Goal: Task Accomplishment & Management: Manage account settings

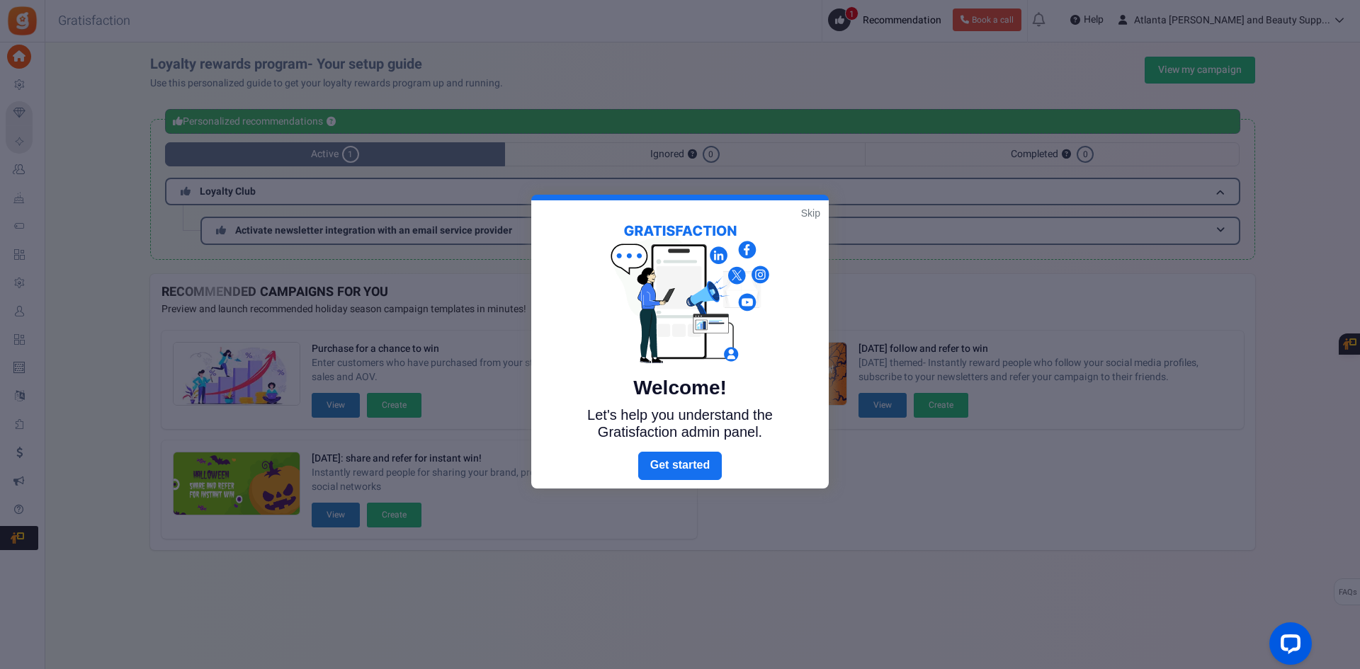
click at [806, 214] on link "Skip" at bounding box center [810, 213] width 19 height 14
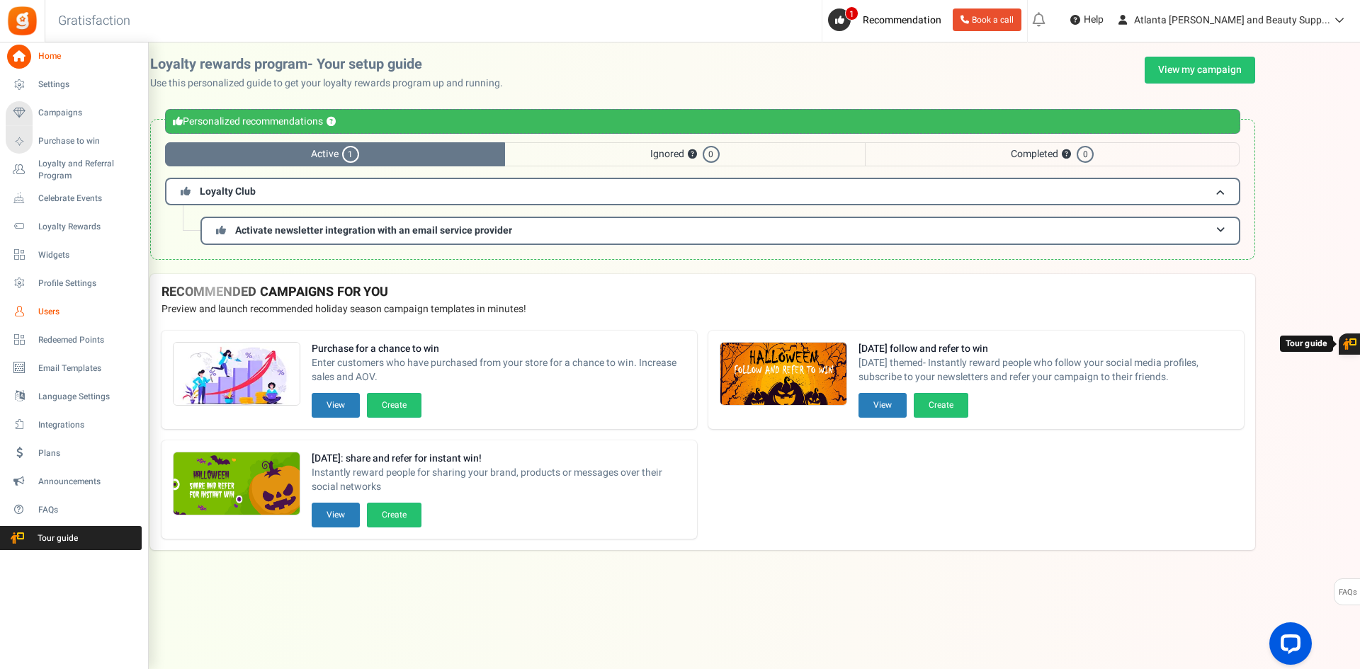
click at [45, 314] on span "Users" at bounding box center [87, 312] width 99 height 12
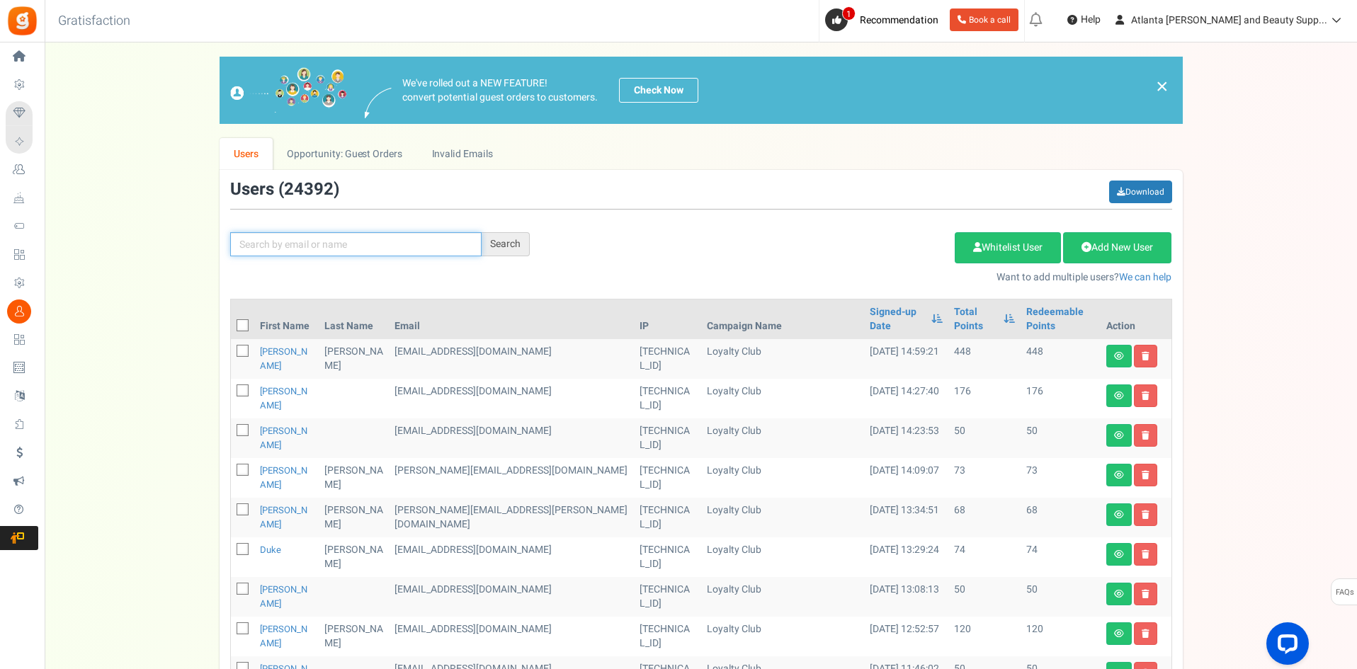
click at [386, 246] on input "text" at bounding box center [355, 244] width 251 height 24
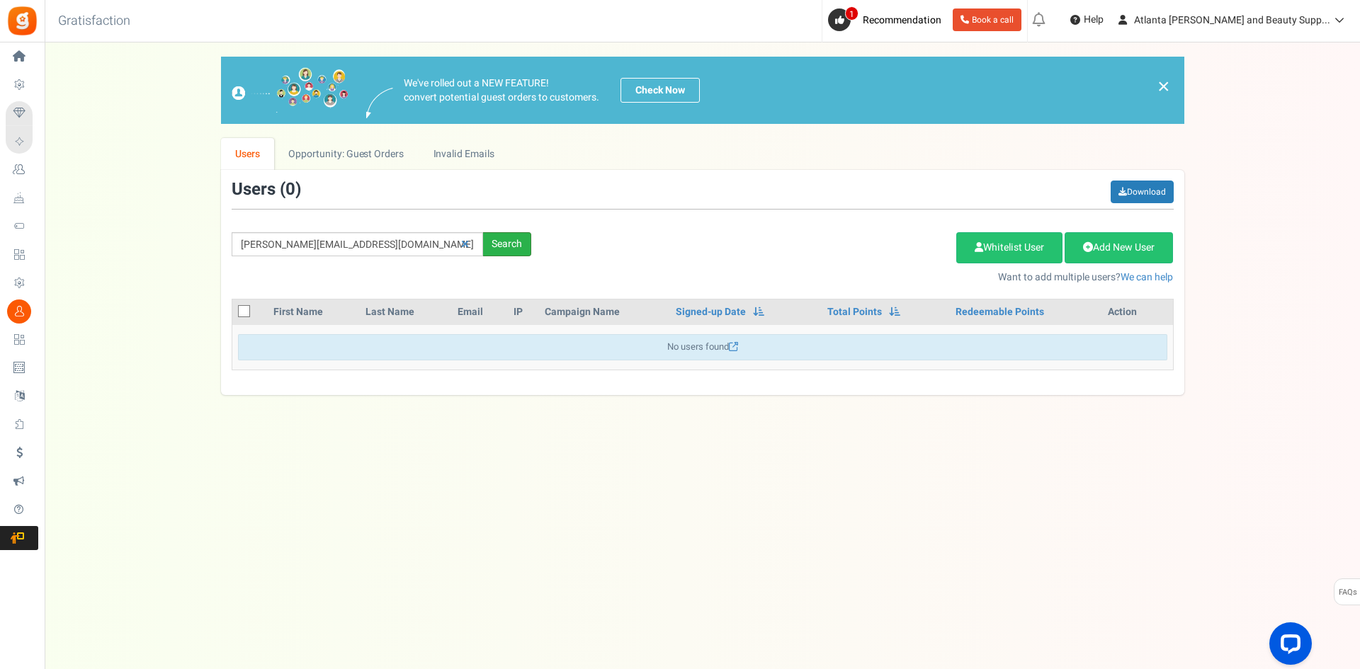
click at [509, 242] on div "Search" at bounding box center [507, 244] width 48 height 24
click at [295, 249] on input "[PERSON_NAME][EMAIL_ADDRESS][DOMAIN_NAME]" at bounding box center [357, 244] width 251 height 24
type input "[PERSON_NAME][EMAIL_ADDRESS][DOMAIN_NAME]"
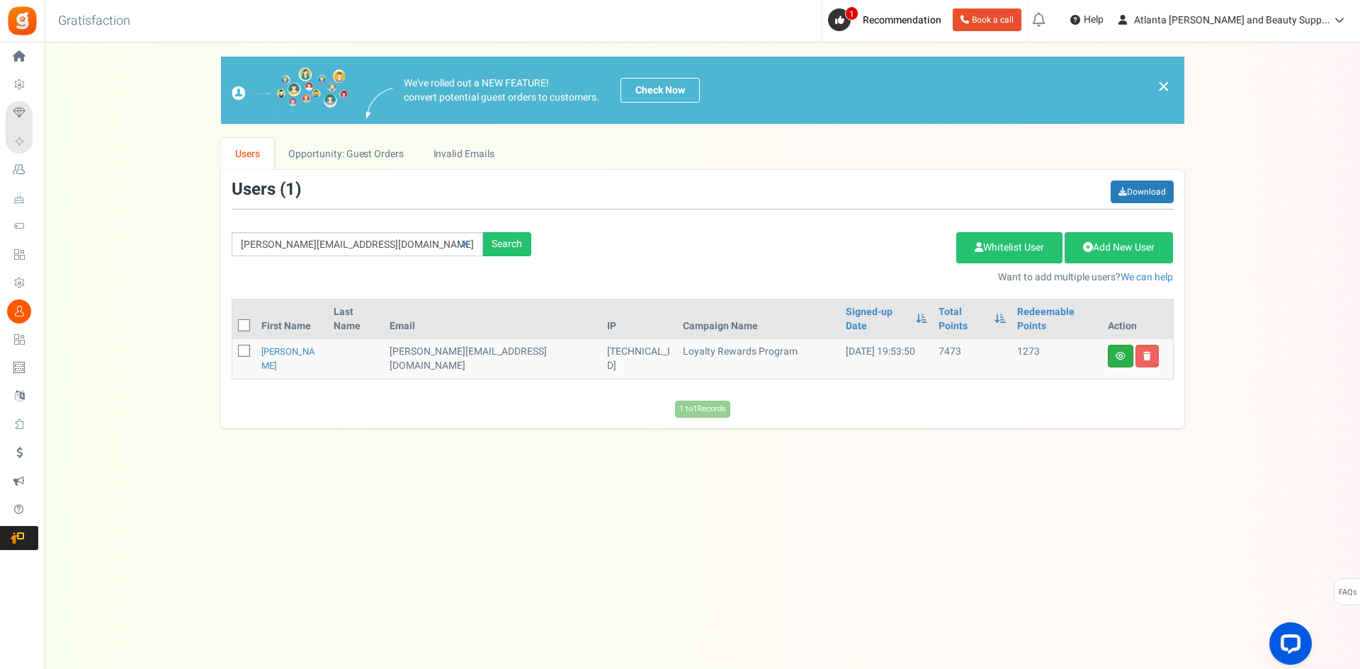
click at [1113, 345] on link at bounding box center [1120, 356] width 25 height 23
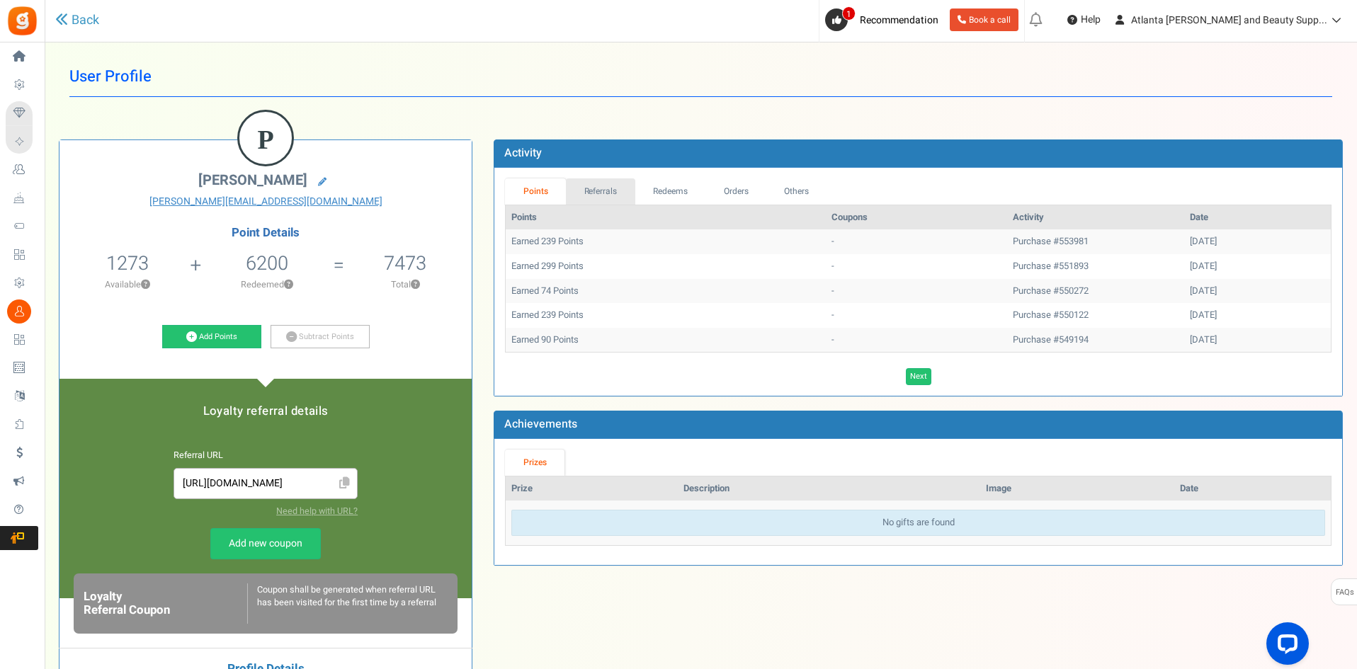
click at [589, 200] on link "Referrals" at bounding box center [600, 191] width 69 height 26
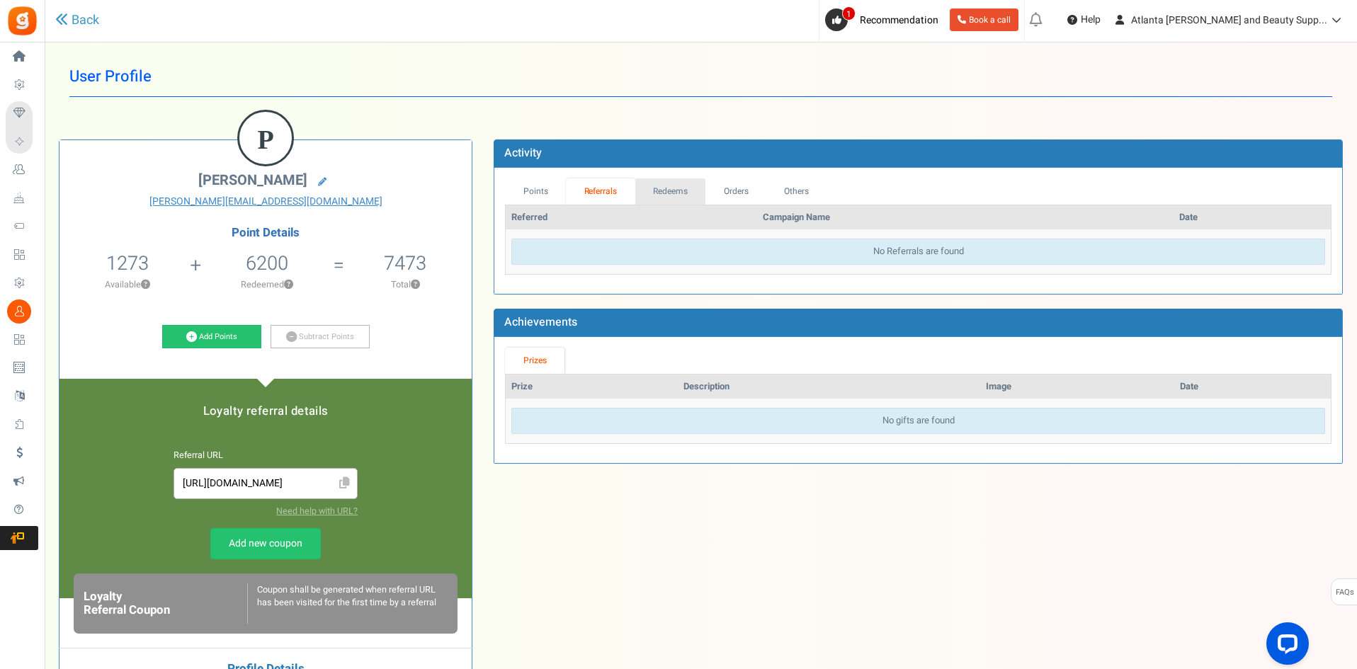
click at [669, 191] on link "Redeems" at bounding box center [670, 191] width 71 height 26
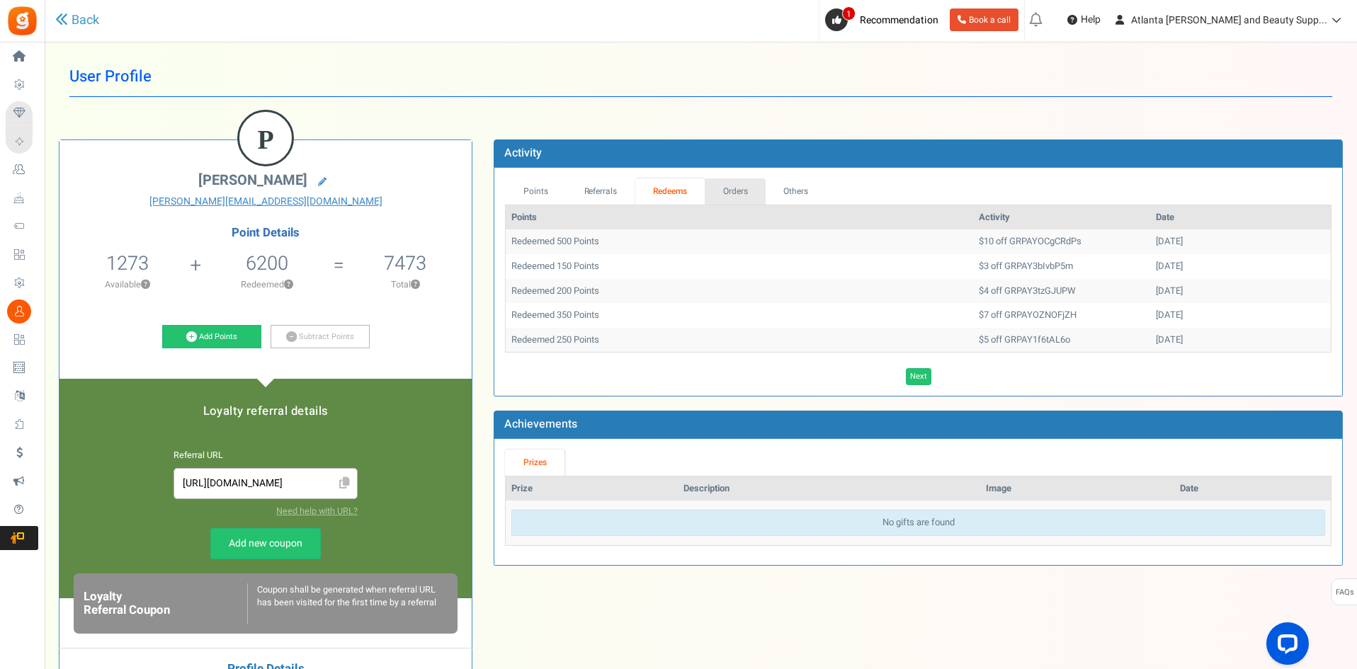
click at [739, 196] on link "Orders" at bounding box center [735, 191] width 61 height 26
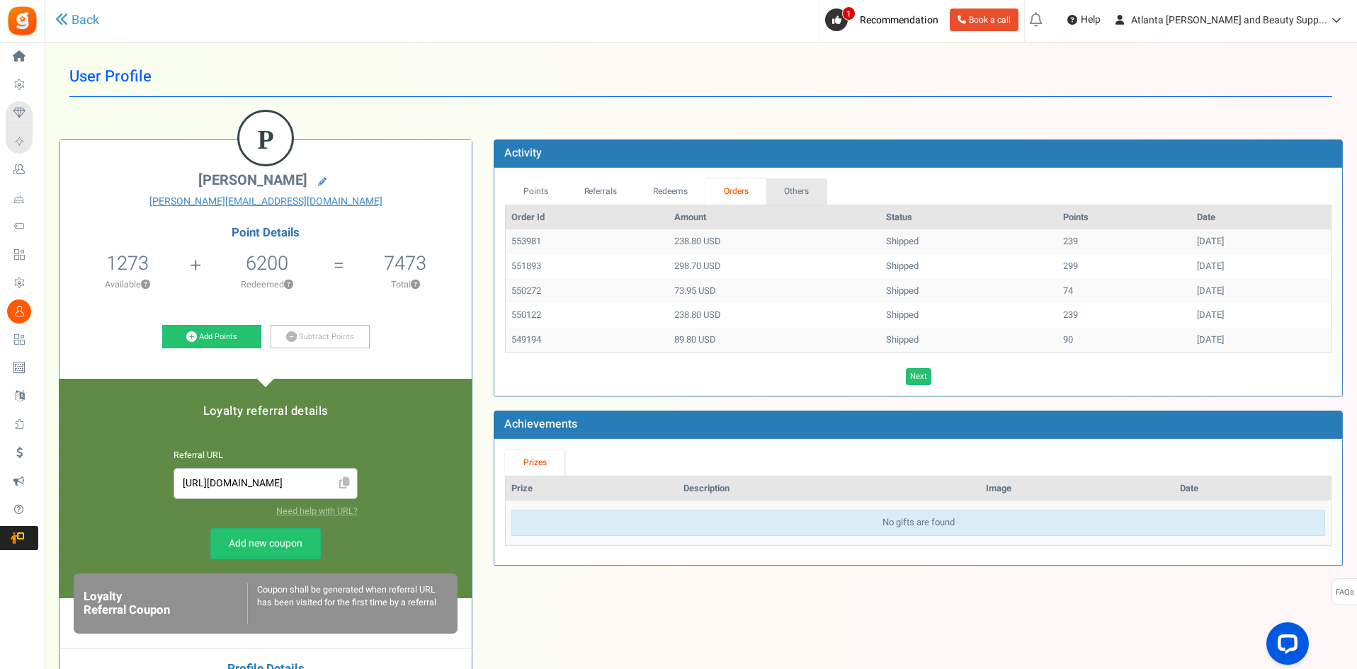
click at [784, 192] on link "Others" at bounding box center [796, 191] width 61 height 26
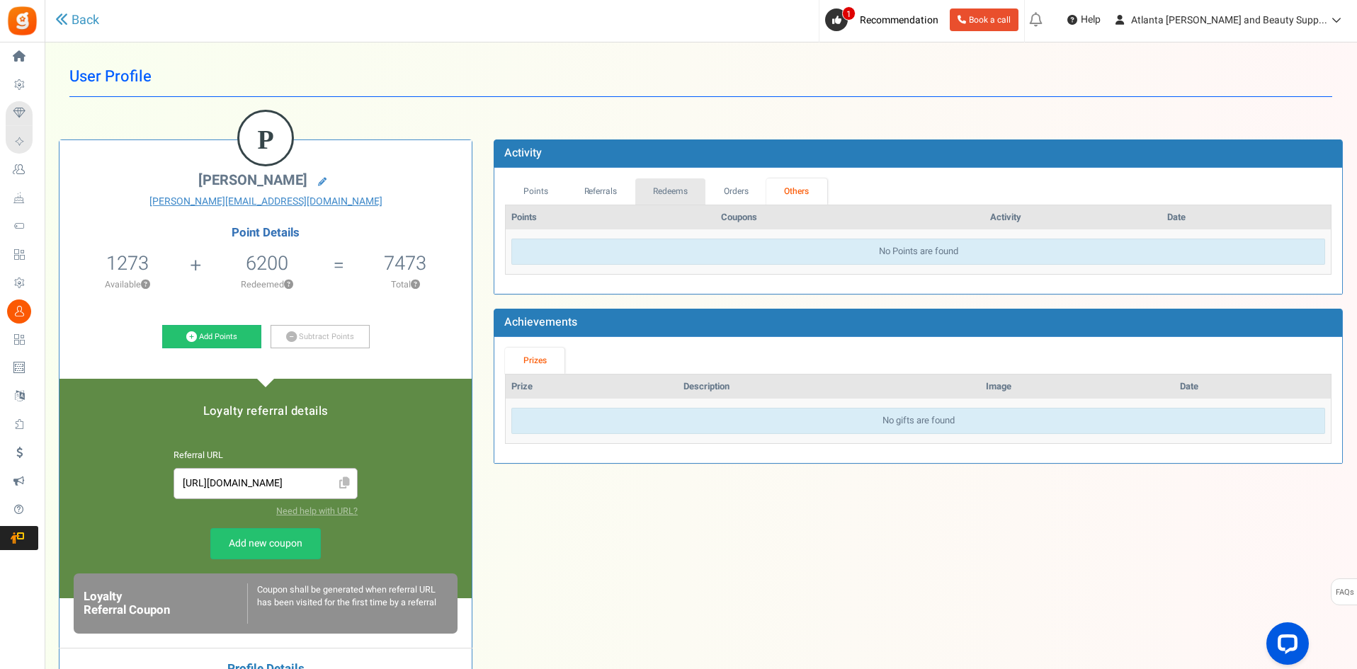
click at [652, 185] on link "Redeems" at bounding box center [670, 191] width 71 height 26
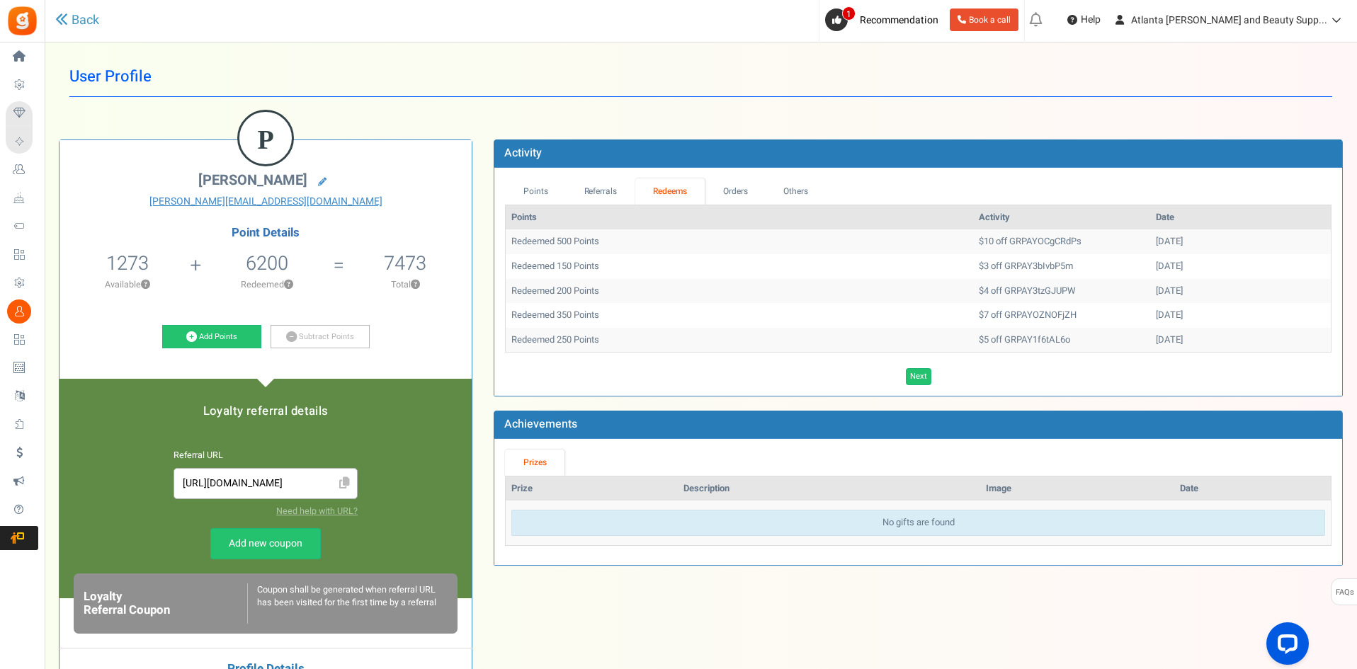
click at [973, 237] on td "$10 off GRPAYOCgCRdPs" at bounding box center [1061, 241] width 177 height 25
click at [973, 236] on td "$10 off GRPAYOCgCRdPs" at bounding box center [1061, 241] width 177 height 25
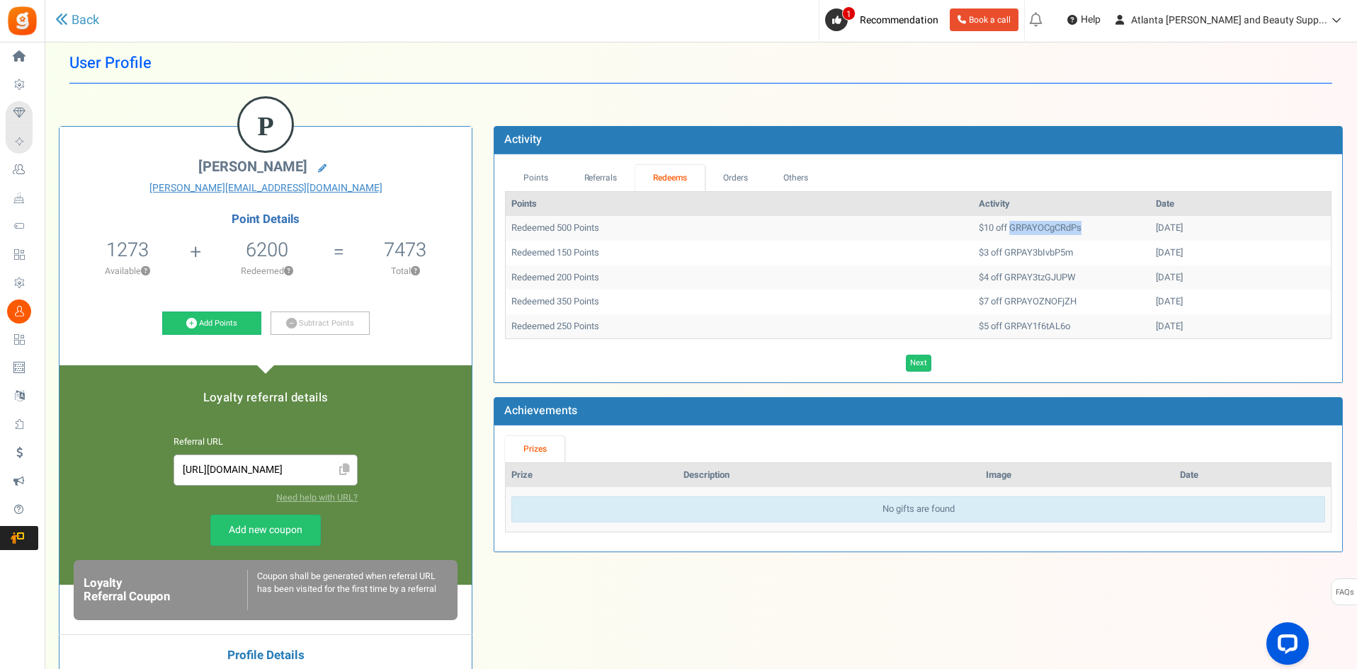
scroll to position [18, 0]
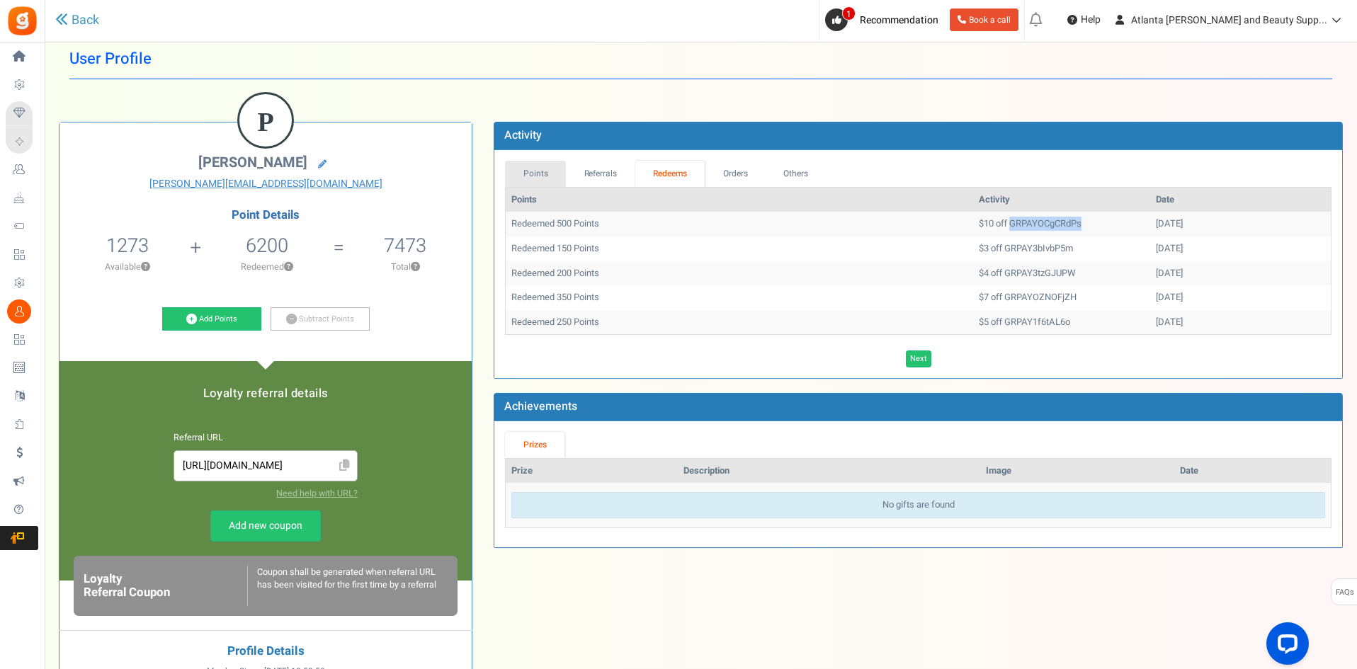
click at [539, 178] on link "Points" at bounding box center [535, 174] width 61 height 26
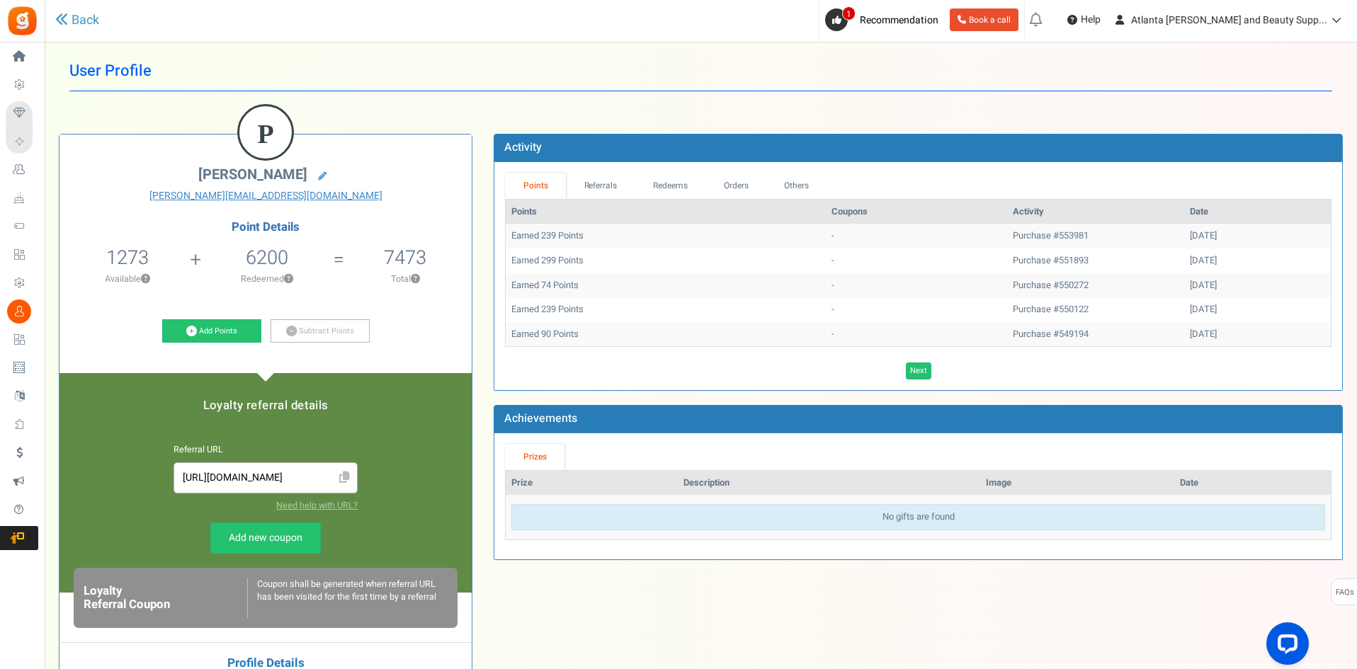
scroll to position [0, 0]
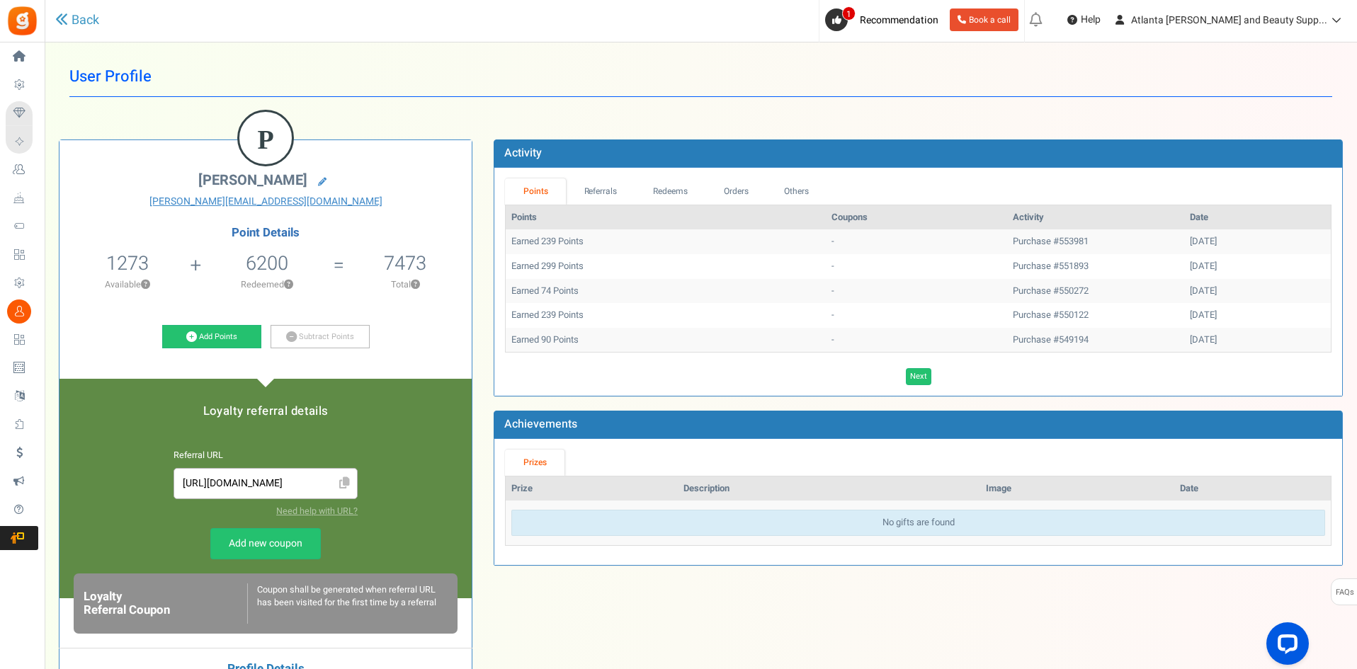
click at [422, 69] on h1 "User Profile" at bounding box center [700, 77] width 1263 height 40
click at [318, 180] on icon at bounding box center [322, 182] width 8 height 8
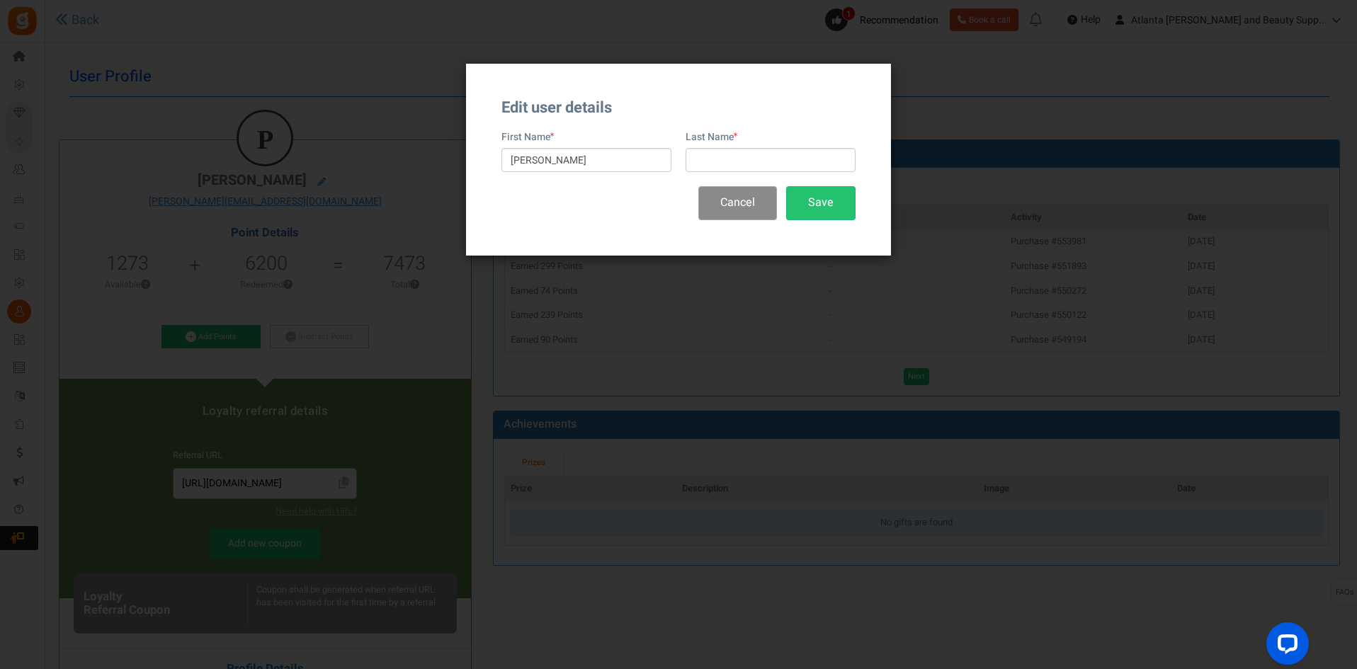
click at [748, 195] on button "Cancel" at bounding box center [737, 202] width 79 height 33
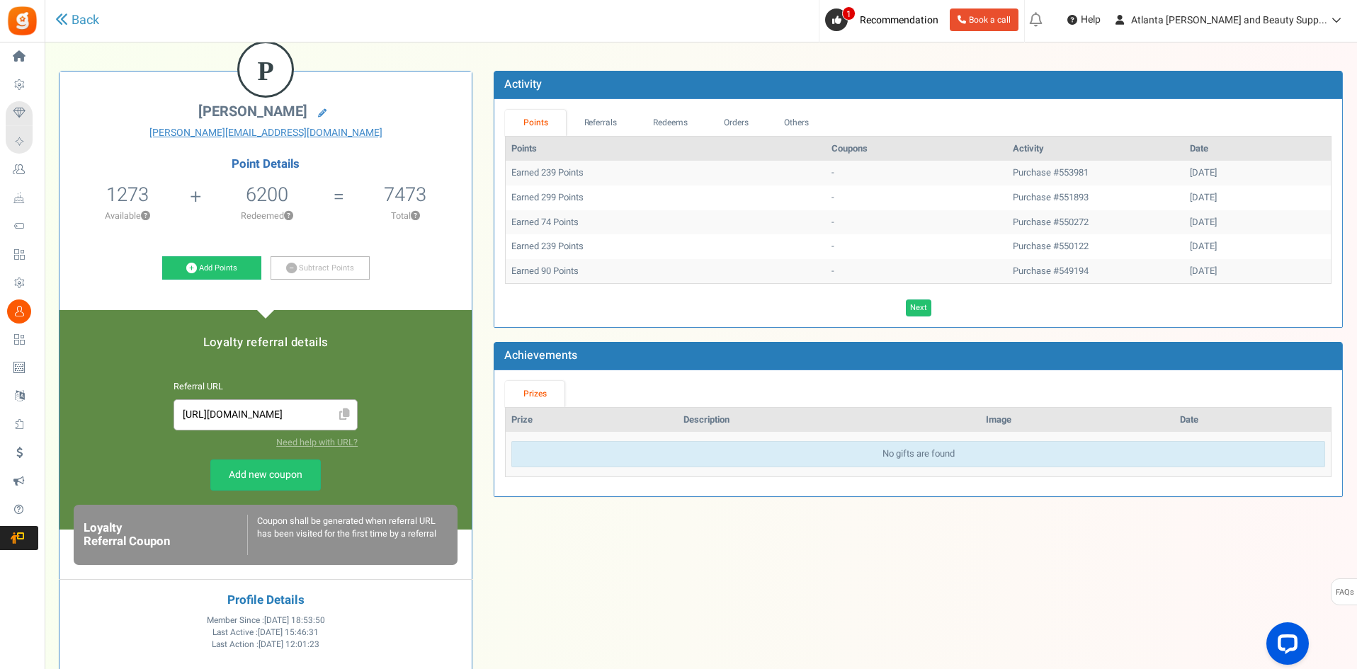
scroll to position [267, 0]
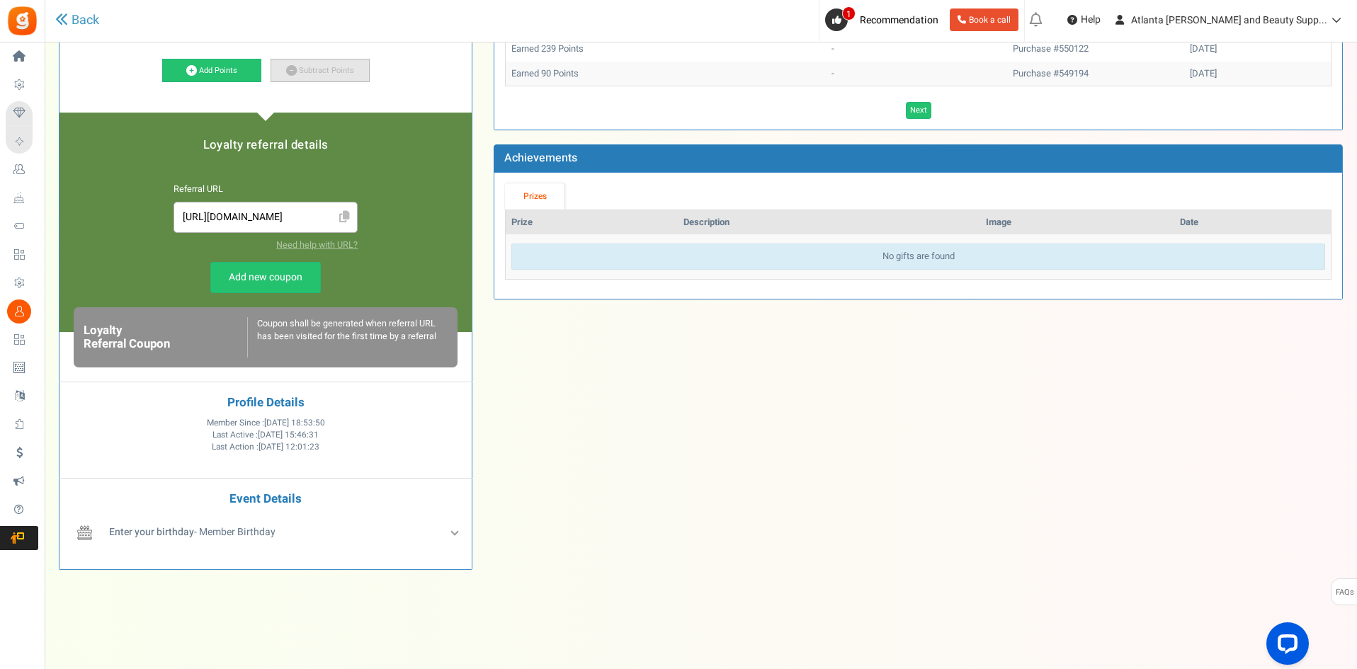
click at [311, 68] on link "Subtract Points" at bounding box center [320, 71] width 99 height 24
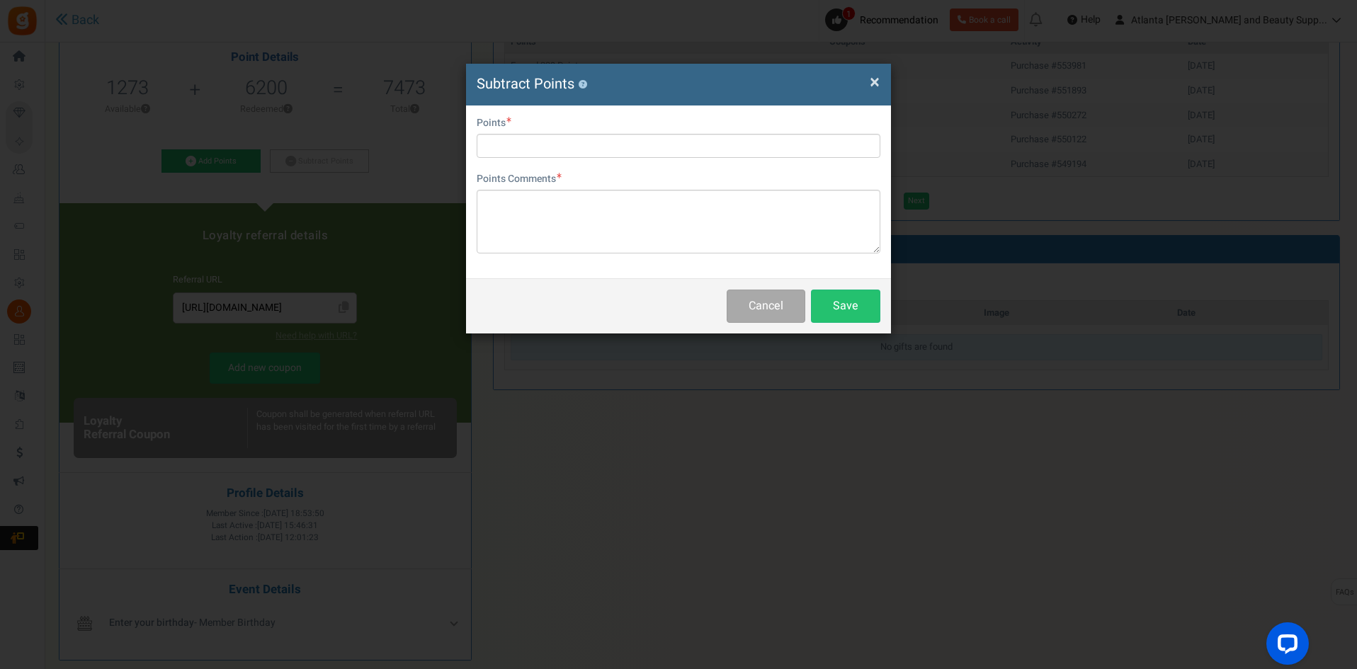
scroll to position [0, 0]
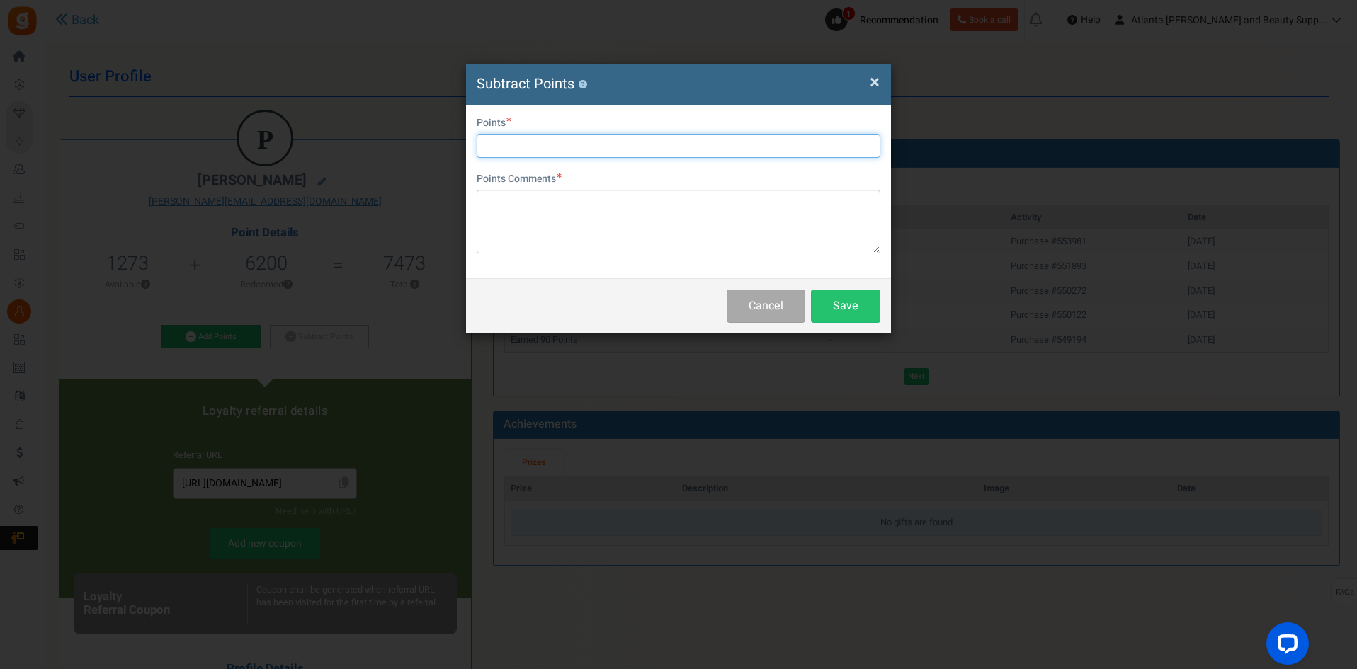
click at [567, 146] on input "text" at bounding box center [679, 146] width 404 height 24
type input "1273"
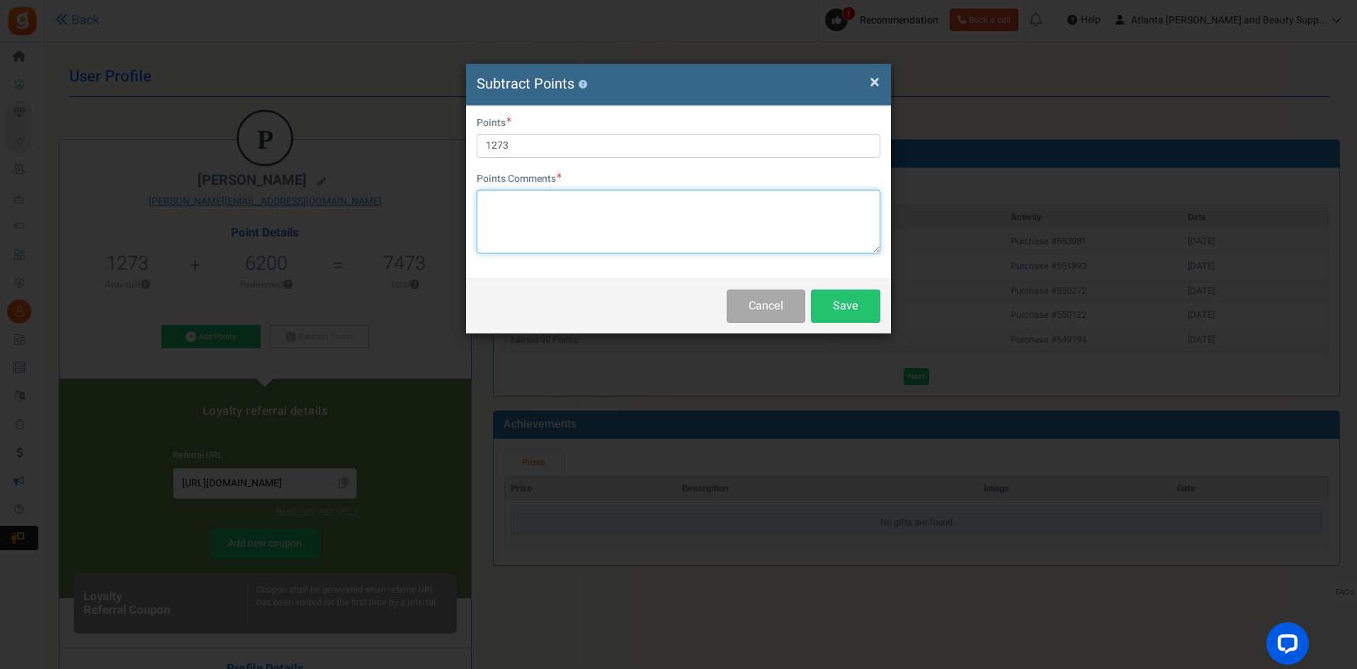
click at [532, 212] on textarea at bounding box center [679, 222] width 404 height 64
type textarea "Manually redeemed [DATE] GG"
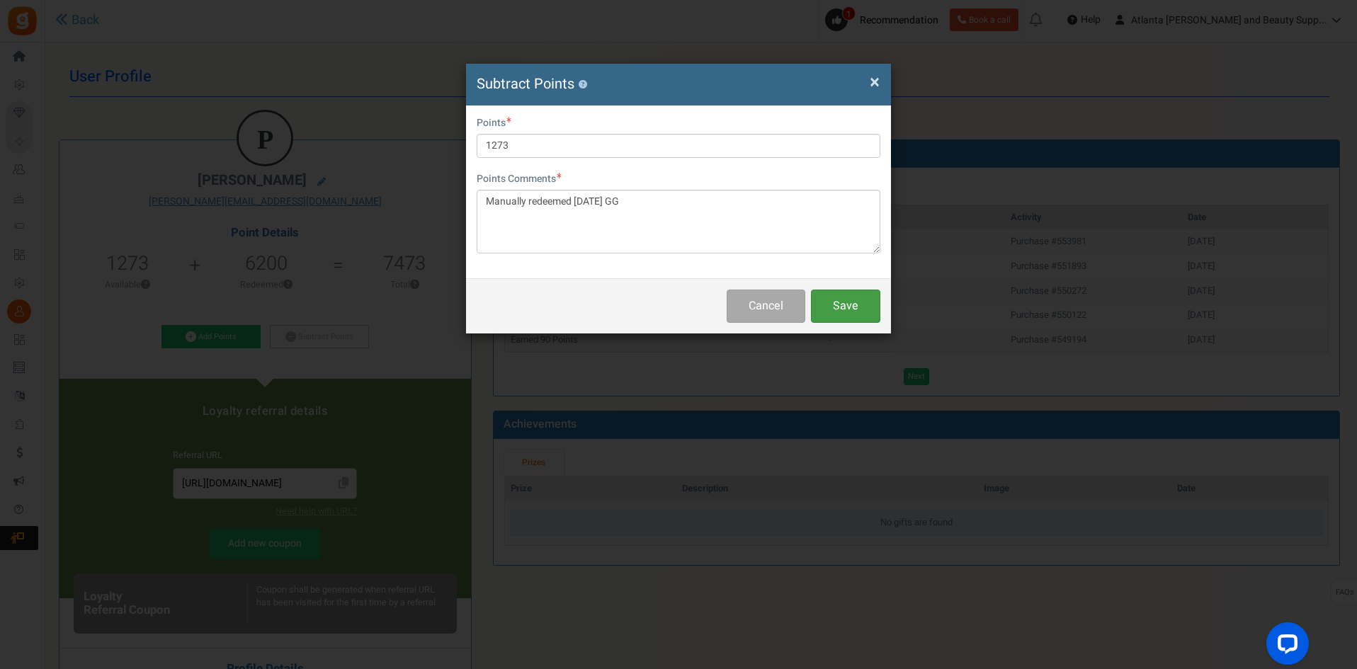
click at [857, 300] on button "Save" at bounding box center [845, 306] width 69 height 33
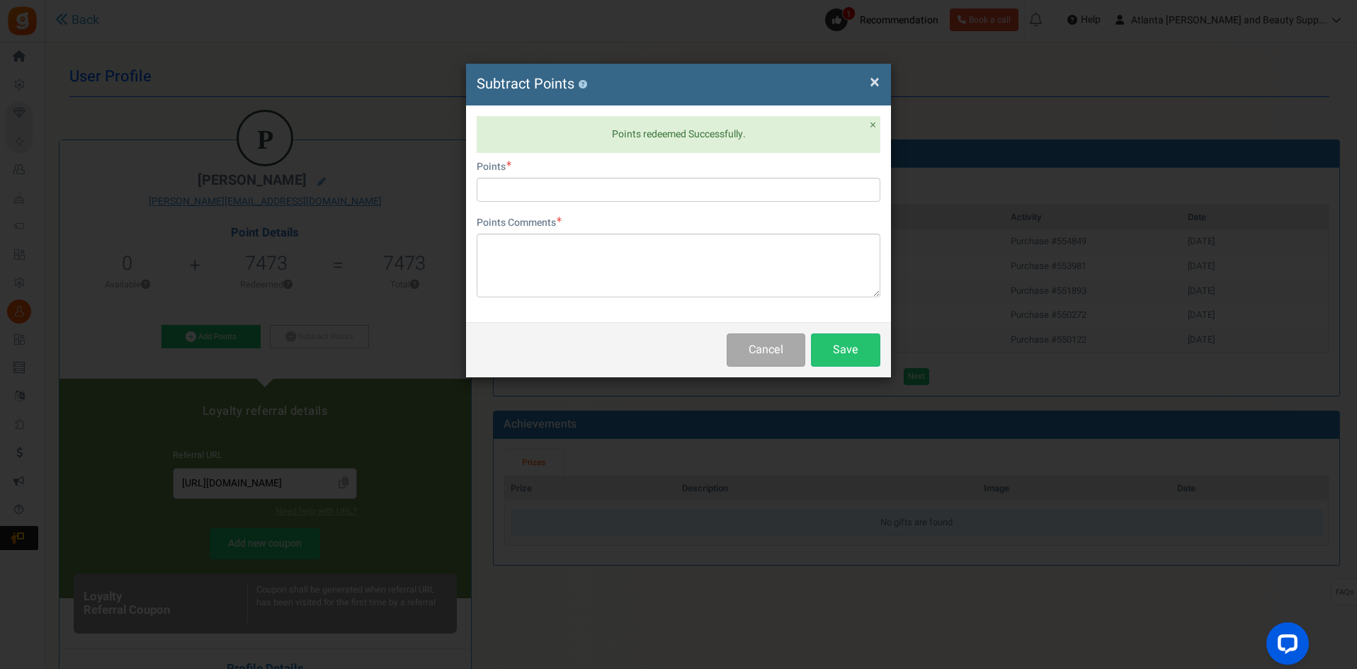
click at [876, 74] on span "×" at bounding box center [875, 82] width 10 height 27
